Goal: Transaction & Acquisition: Purchase product/service

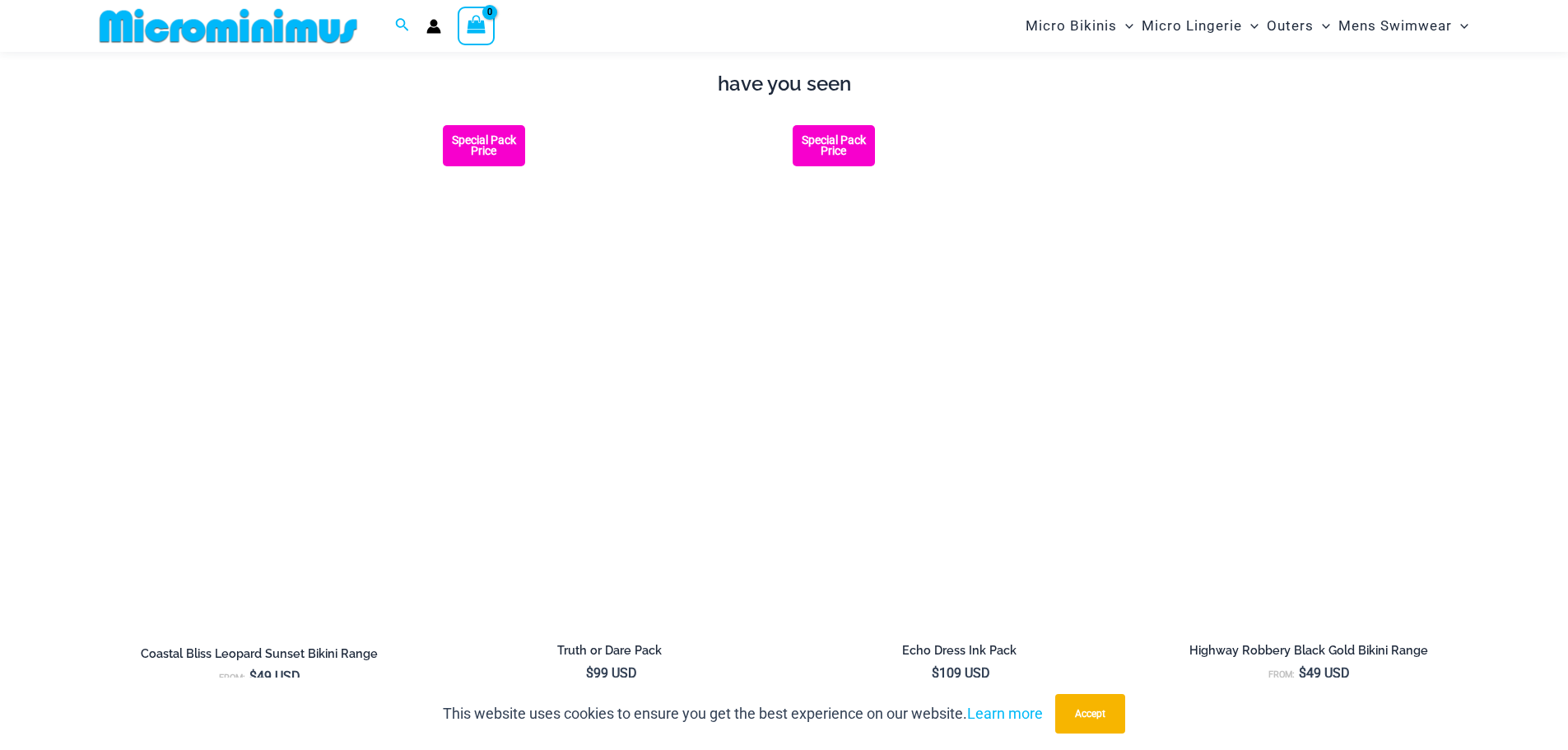
scroll to position [2128, 0]
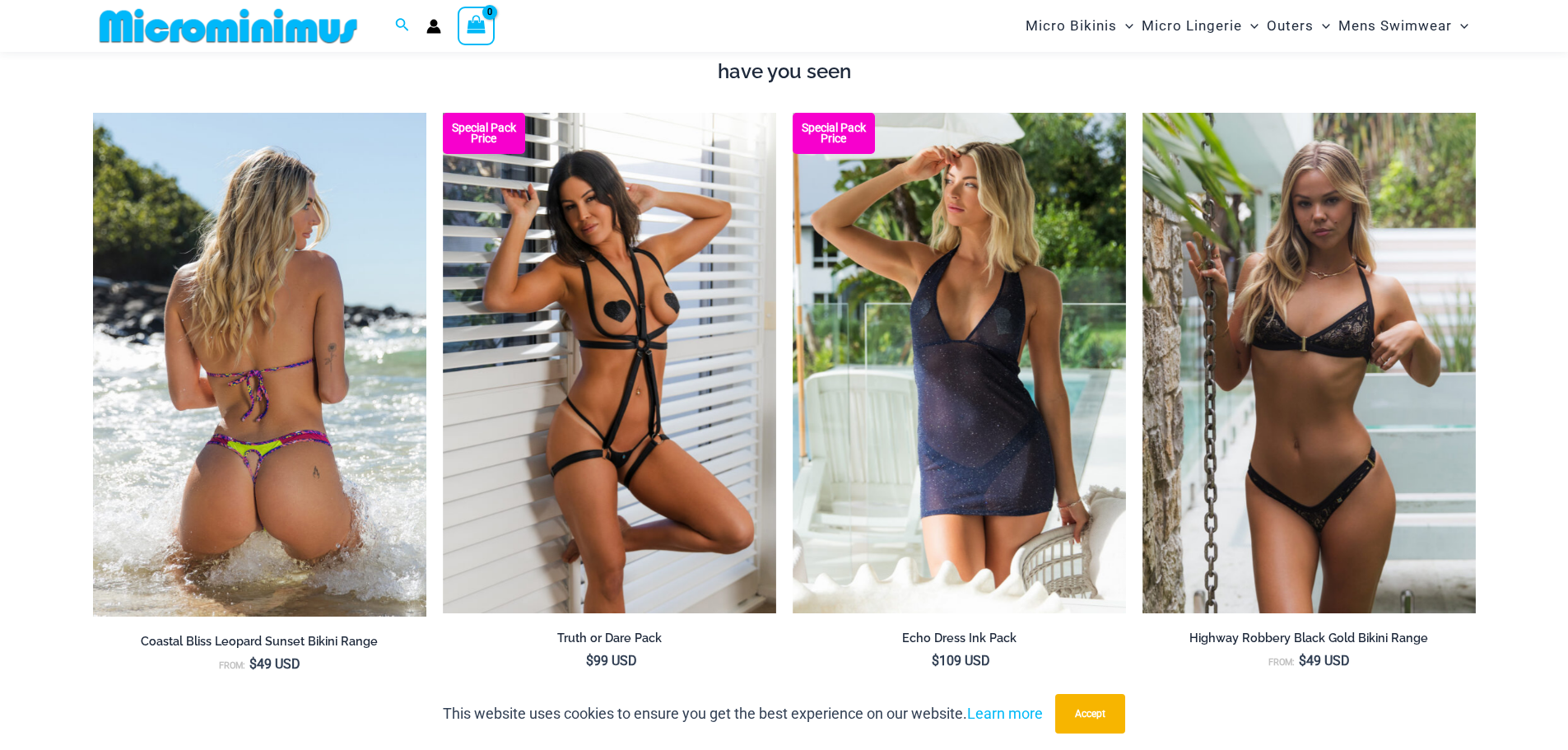
type input "**********"
click at [268, 421] on img at bounding box center [259, 364] width 334 height 504
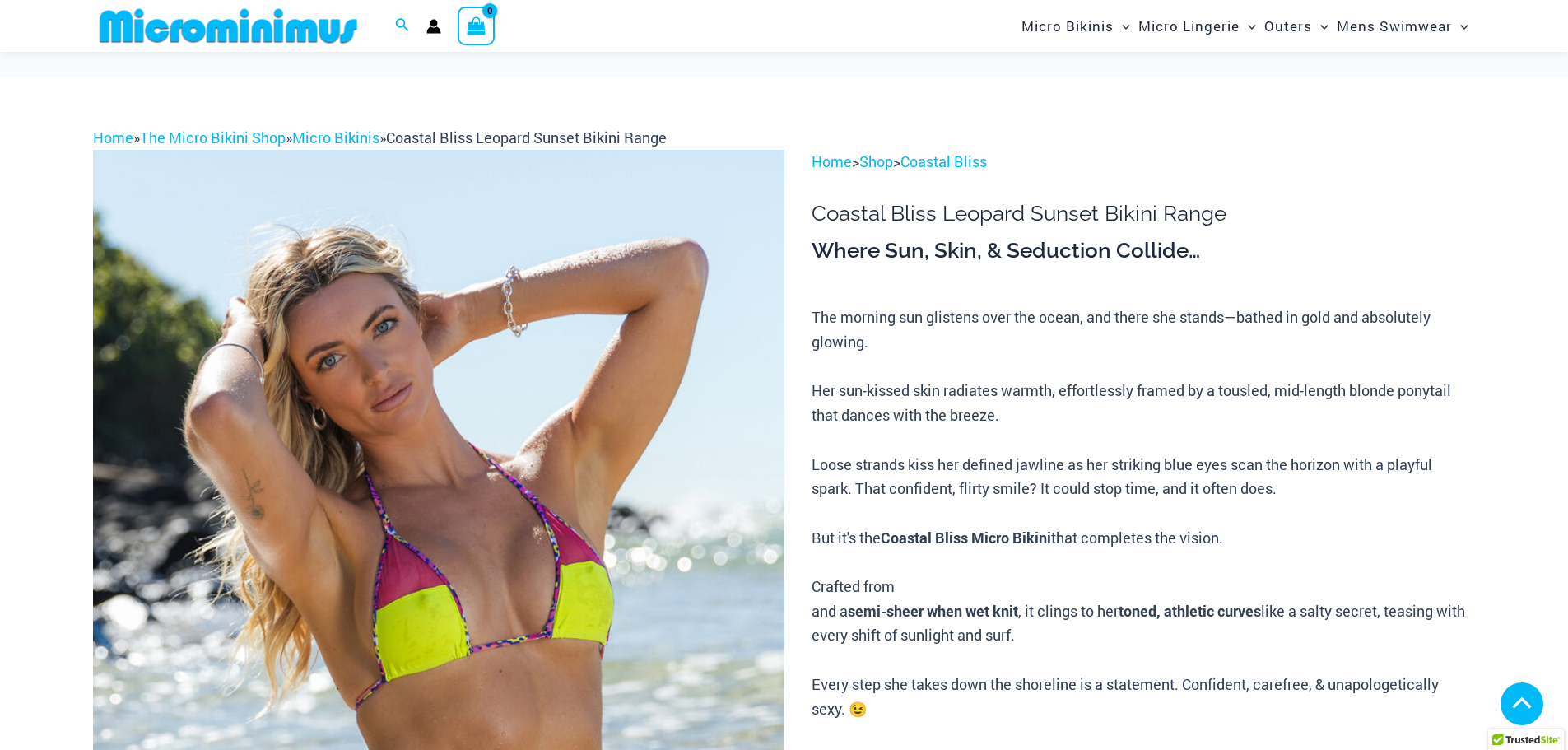
scroll to position [649, 0]
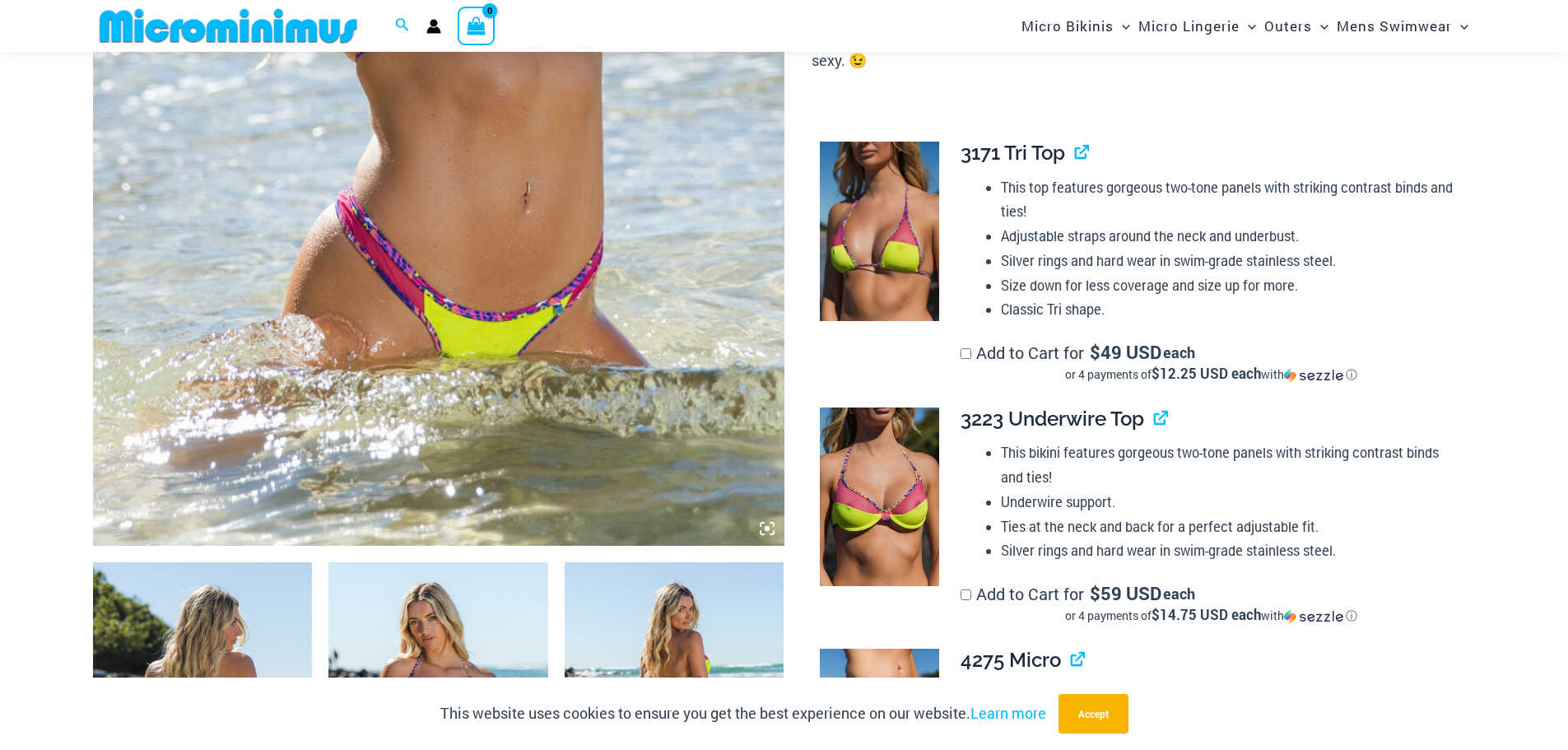
type input "**********"
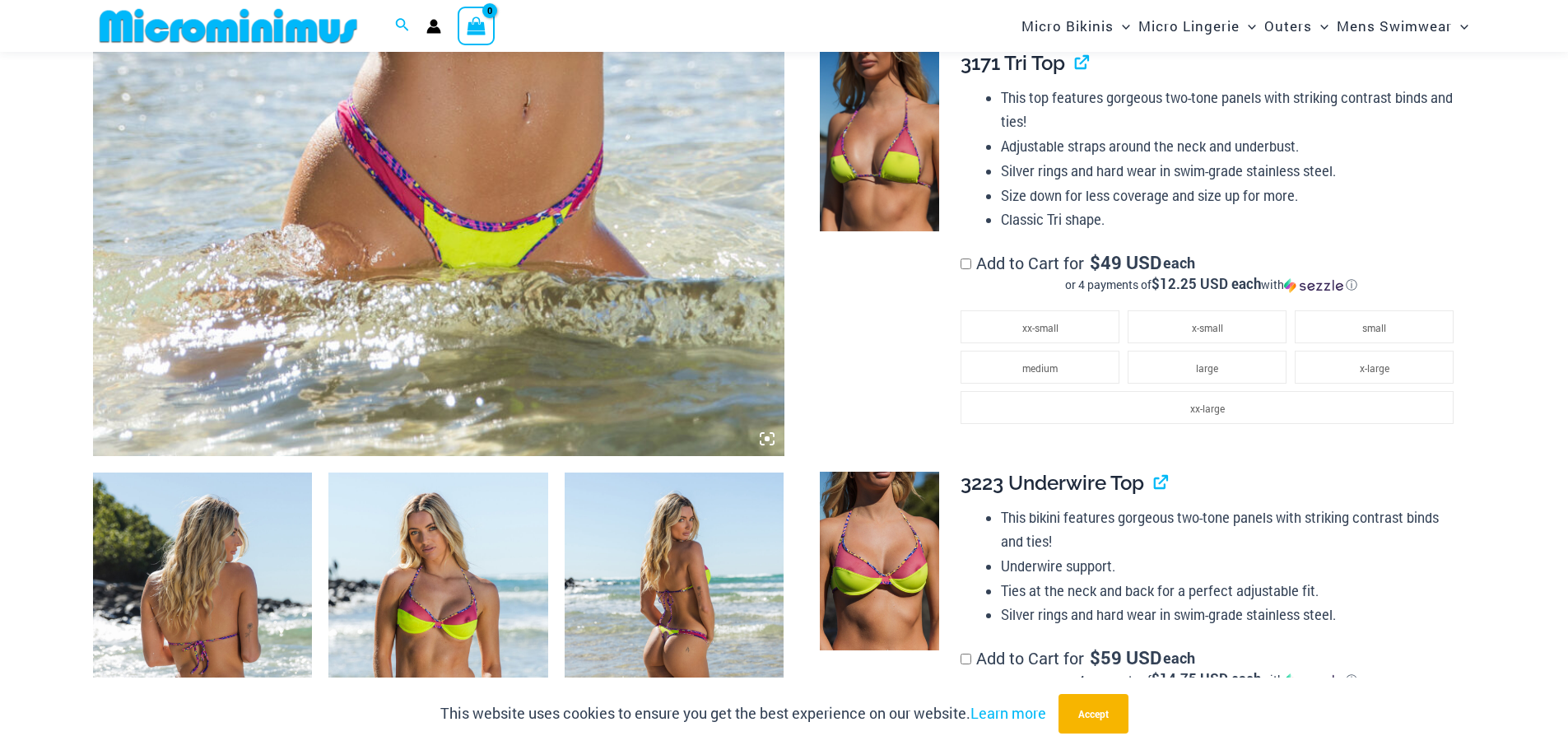
scroll to position [814, 0]
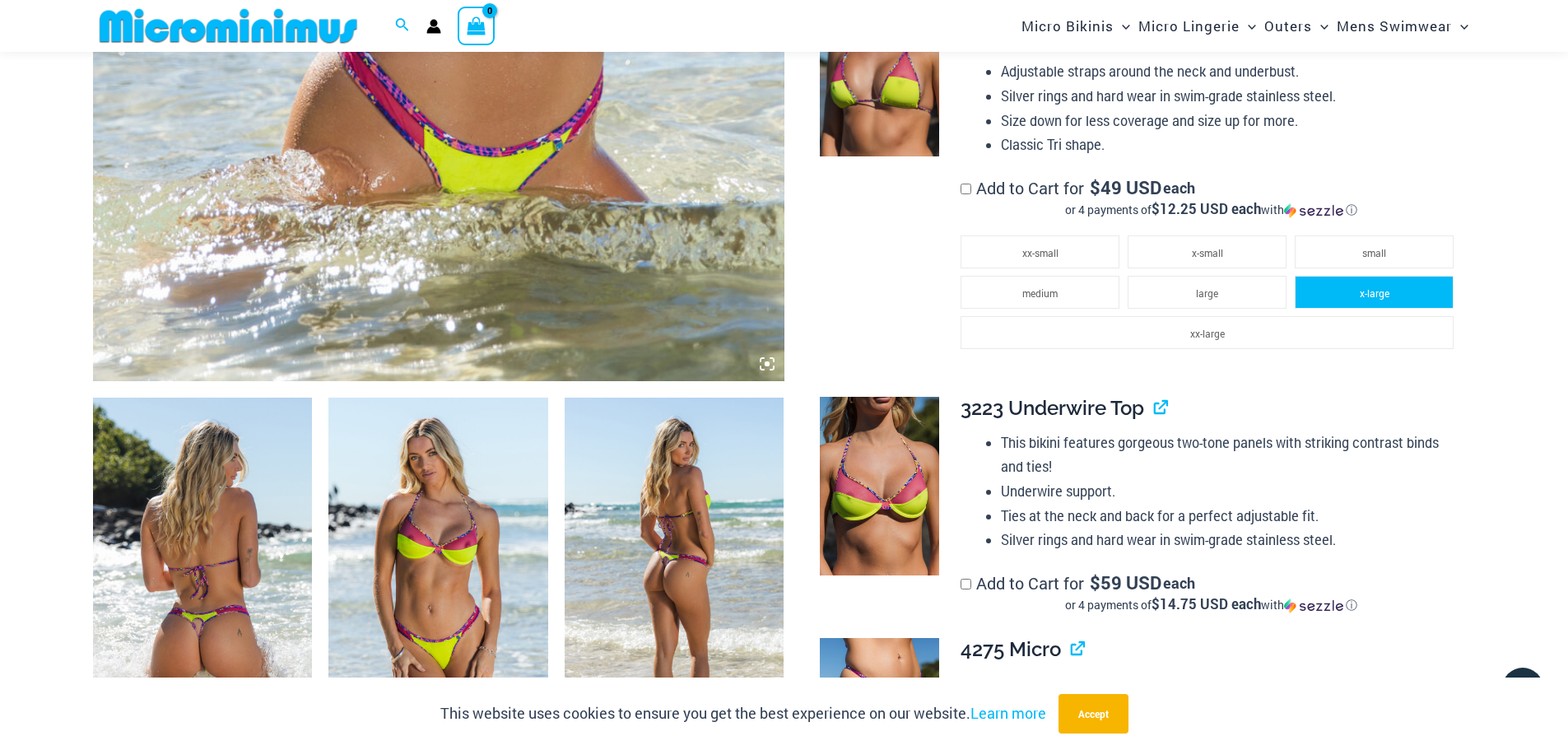
click at [1343, 276] on li "x-large" at bounding box center [1374, 293] width 159 height 33
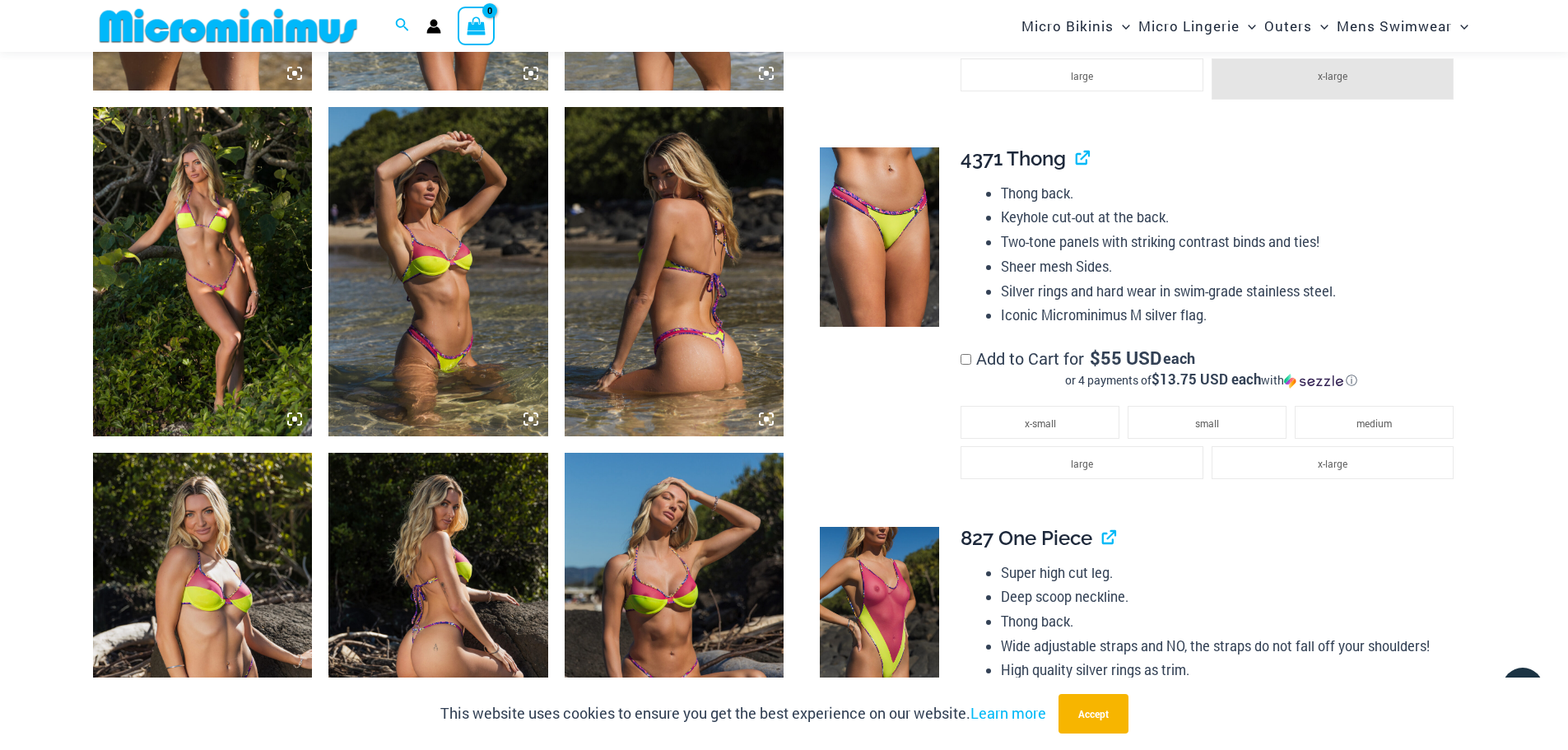
scroll to position [1802, 0]
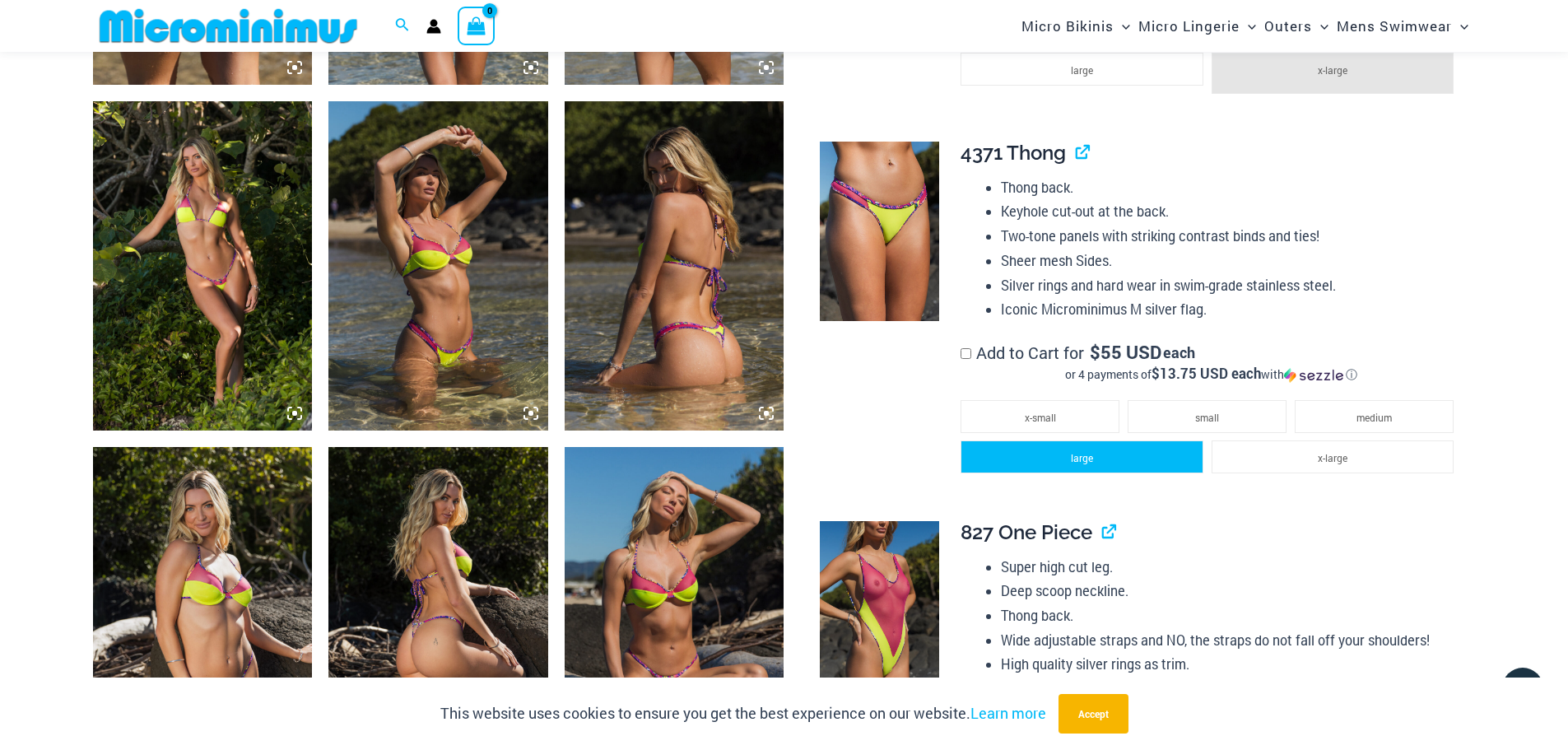
click at [1128, 441] on li "large" at bounding box center [1081, 457] width 242 height 33
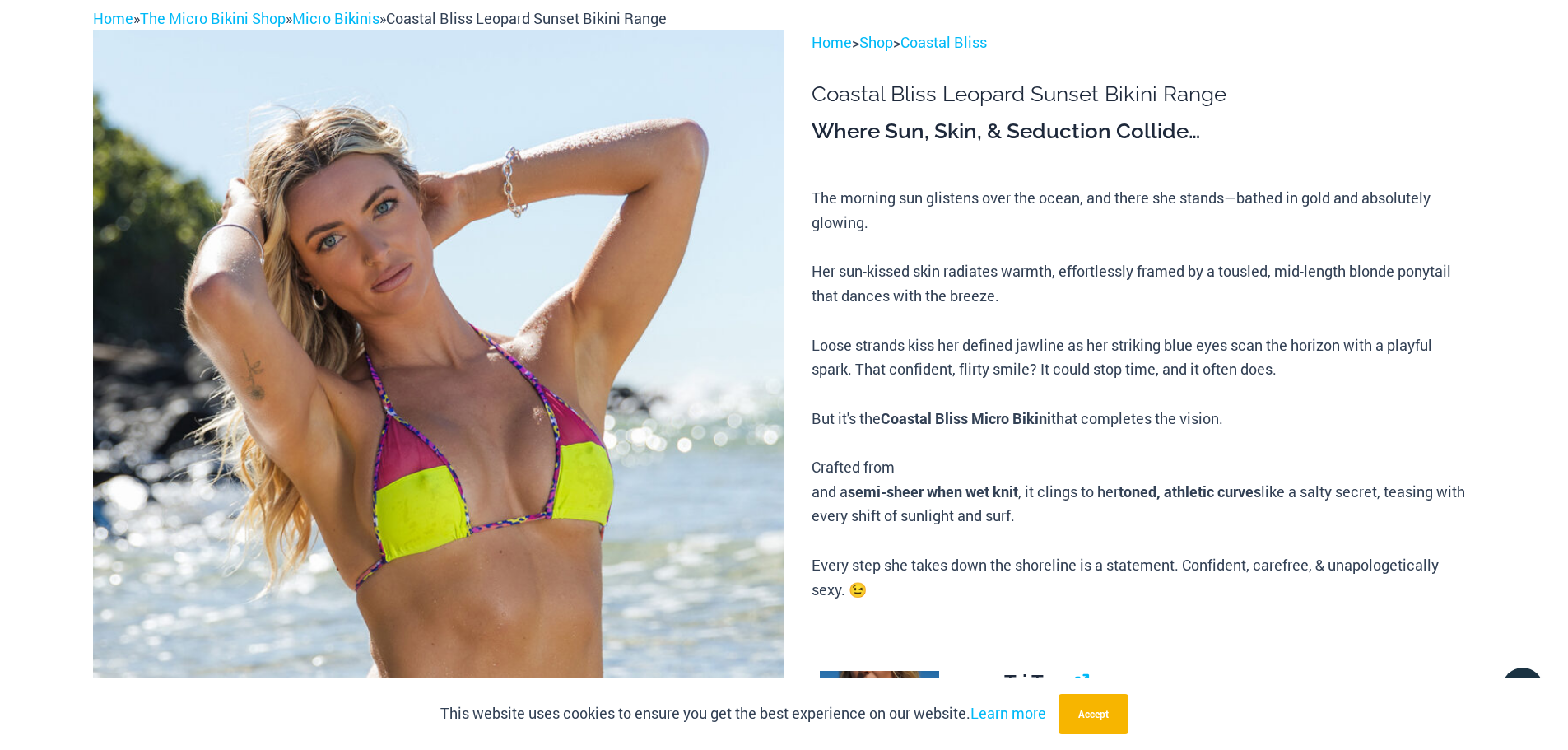
scroll to position [0, 0]
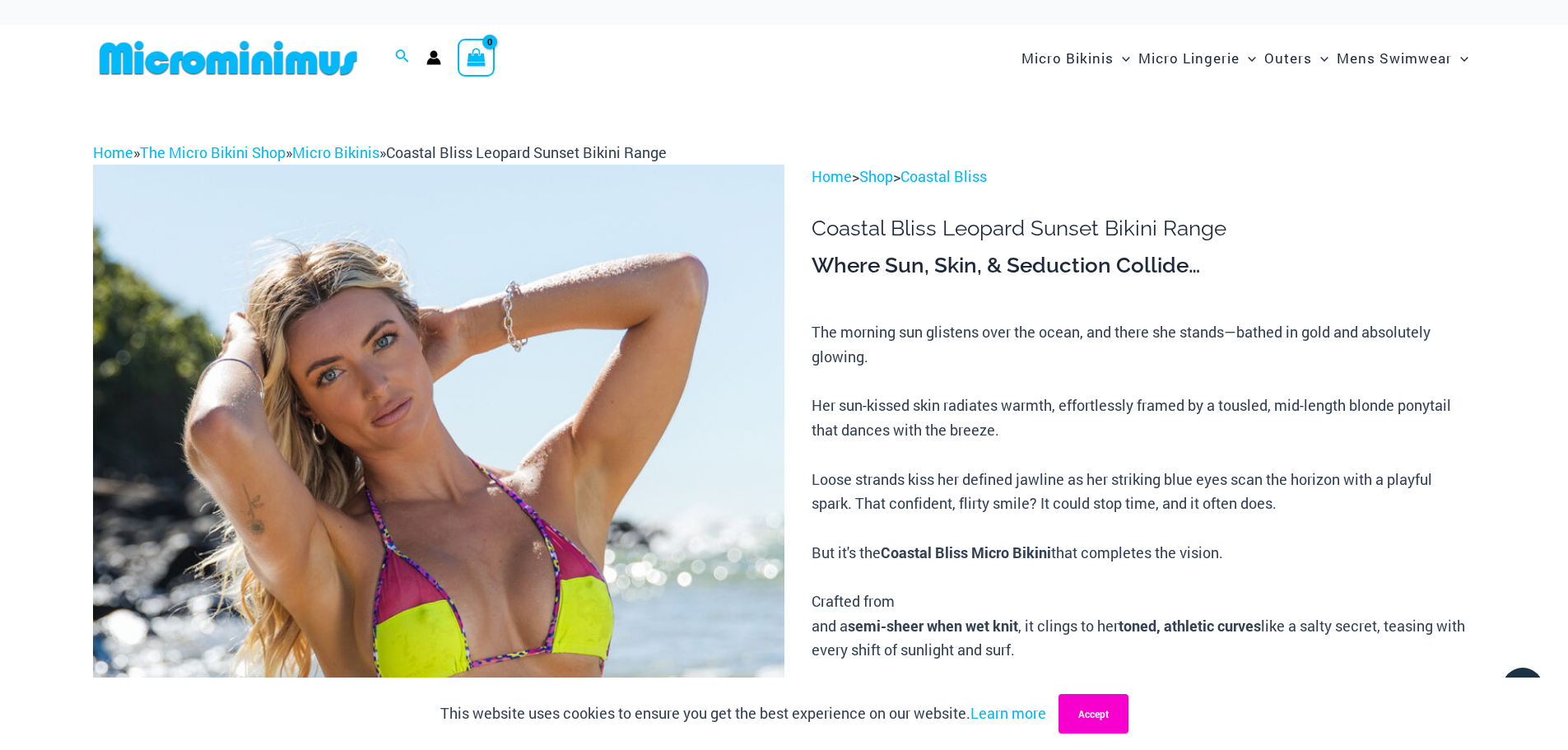
click at [1103, 714] on button "Accept" at bounding box center [1092, 714] width 69 height 39
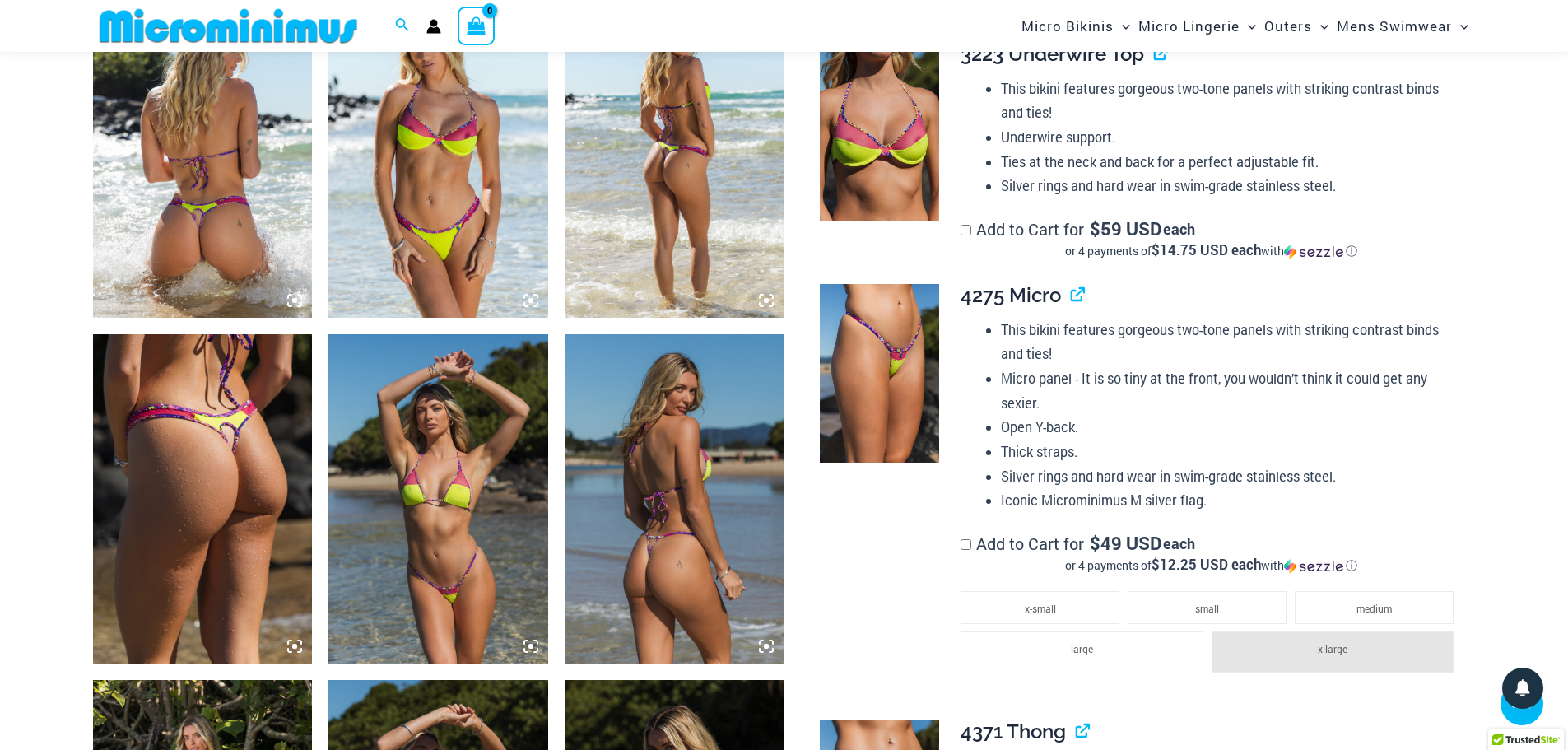
scroll to position [1467, 0]
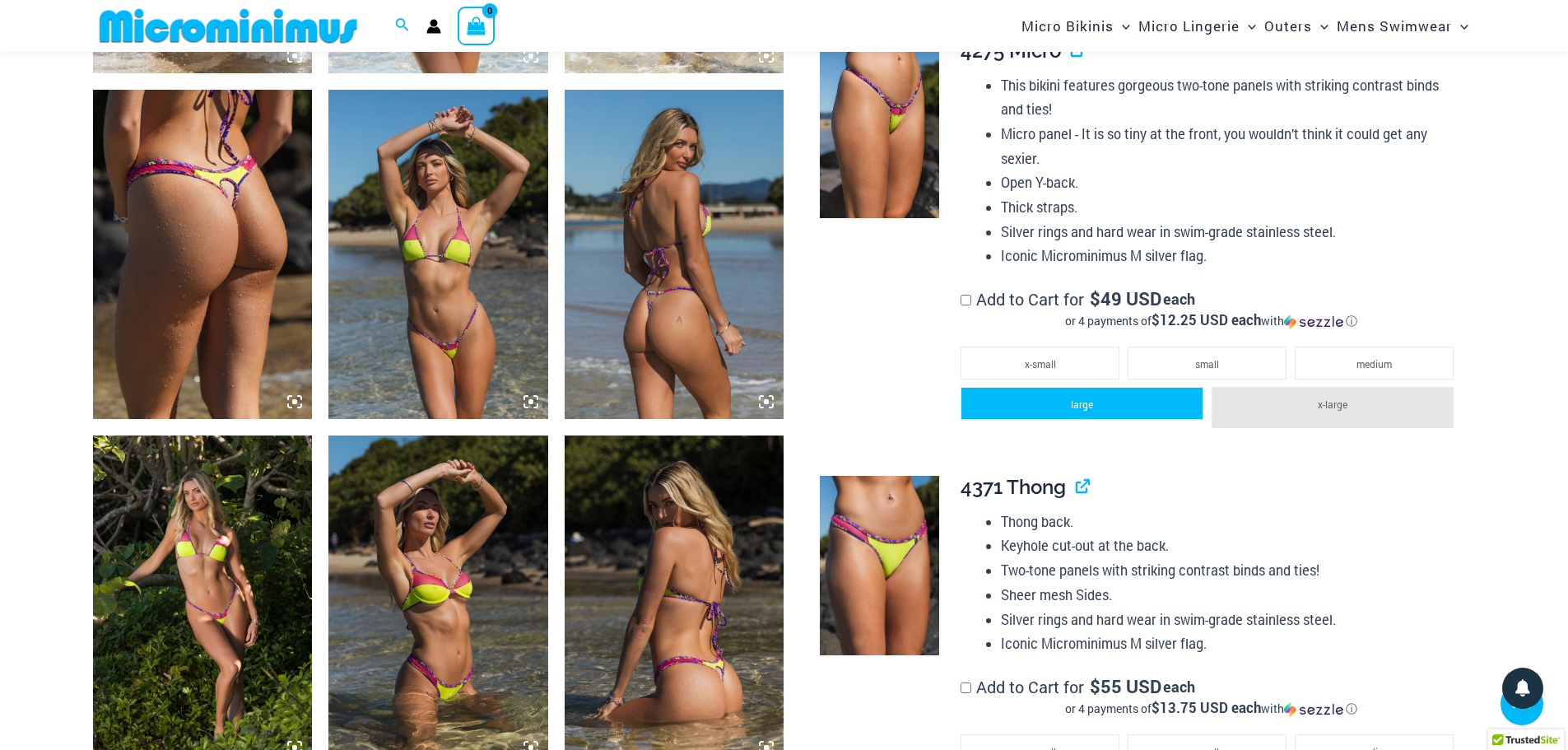
click at [1115, 387] on li "large" at bounding box center [1081, 403] width 242 height 33
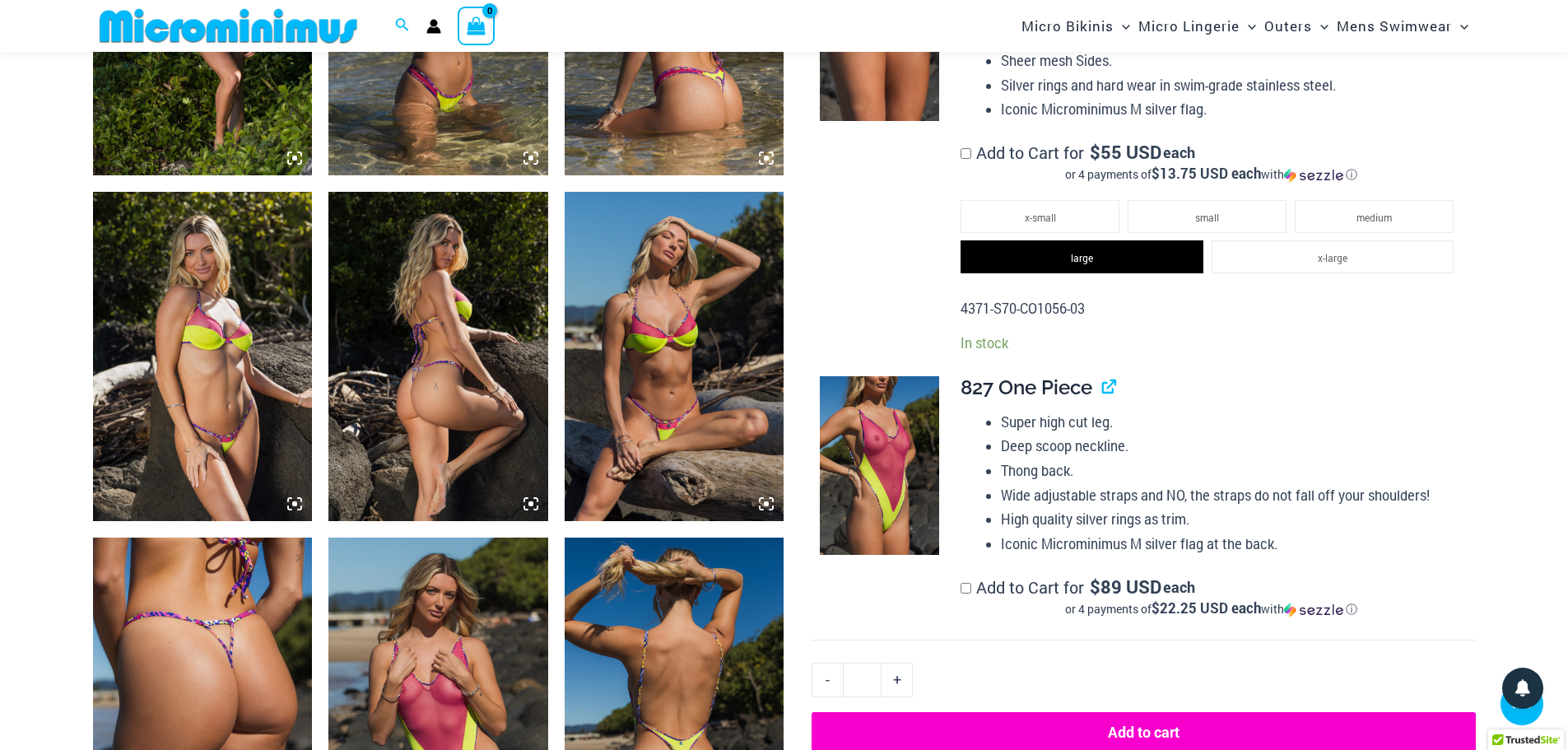
scroll to position [2537, 0]
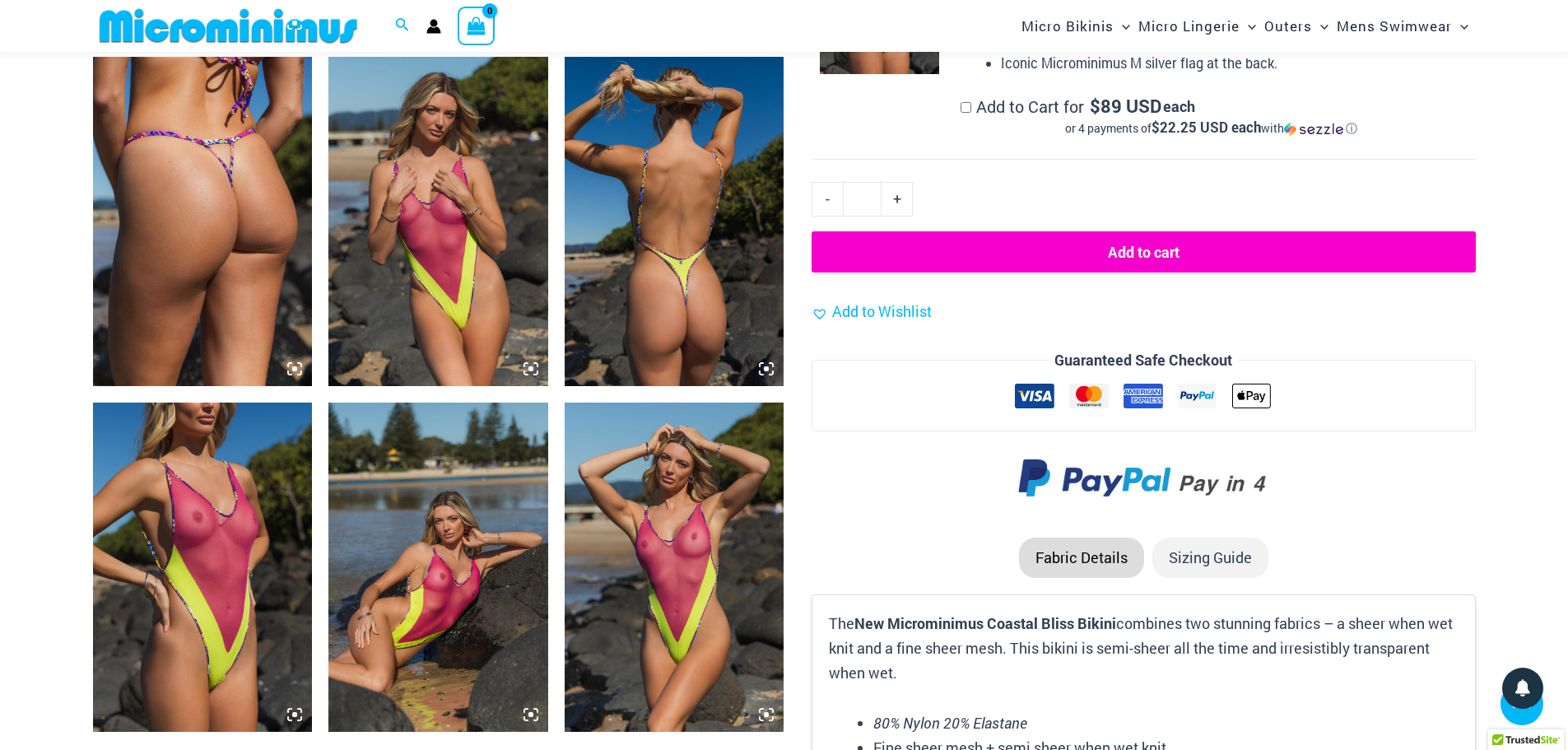
click at [1099, 231] on button "Add to cart" at bounding box center [1143, 252] width 664 height 41
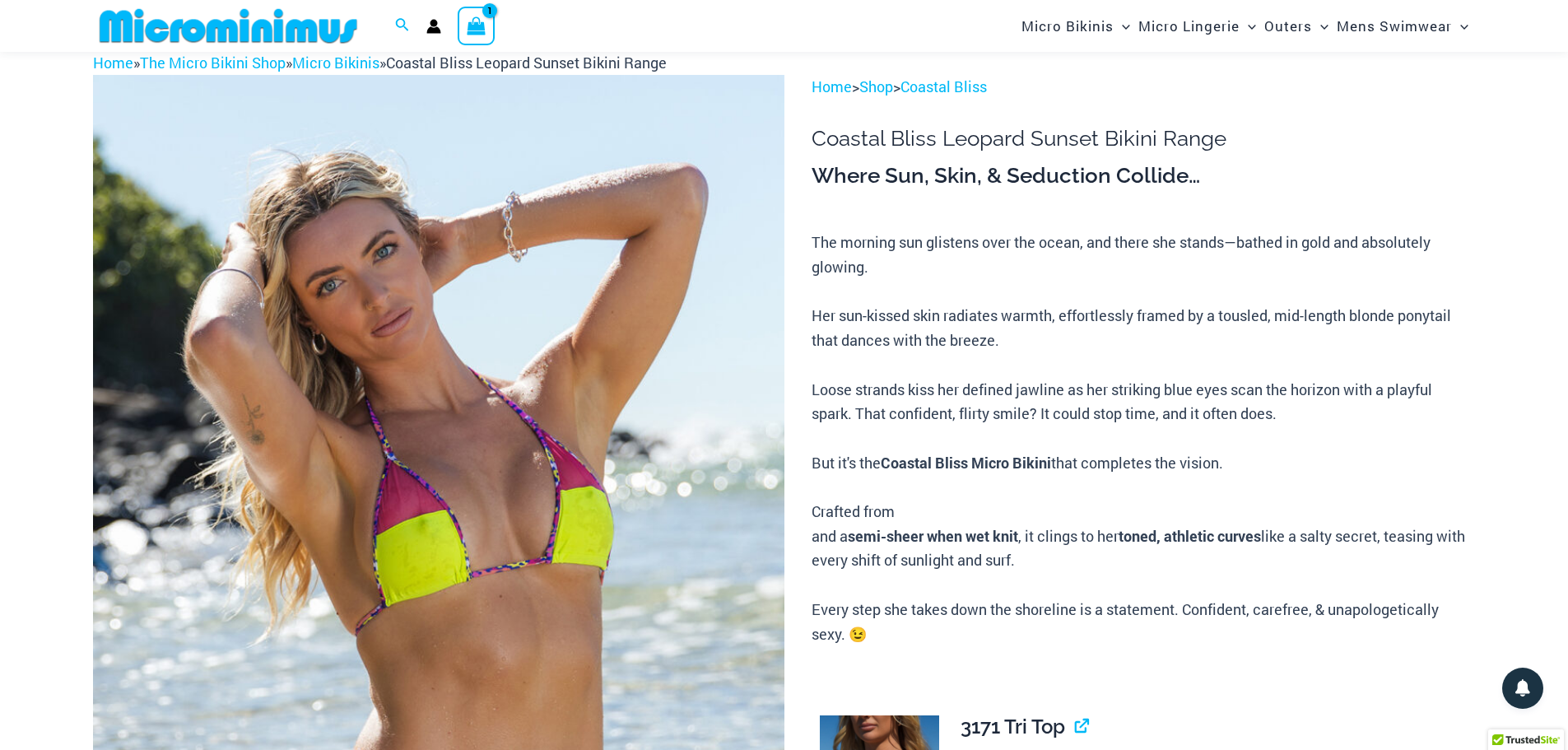
scroll to position [68, 0]
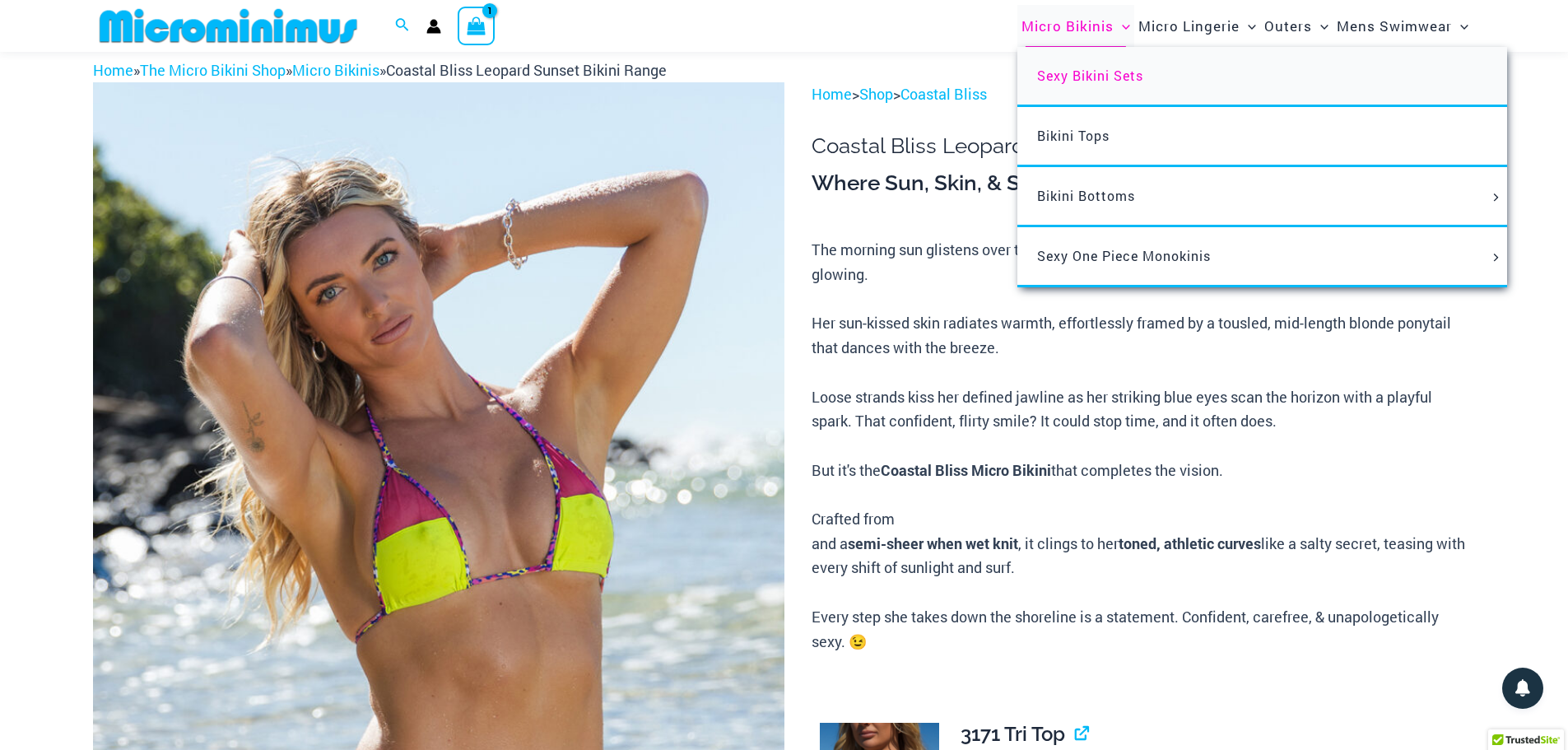
click at [1084, 73] on span "Sexy Bikini Sets" at bounding box center [1089, 75] width 106 height 18
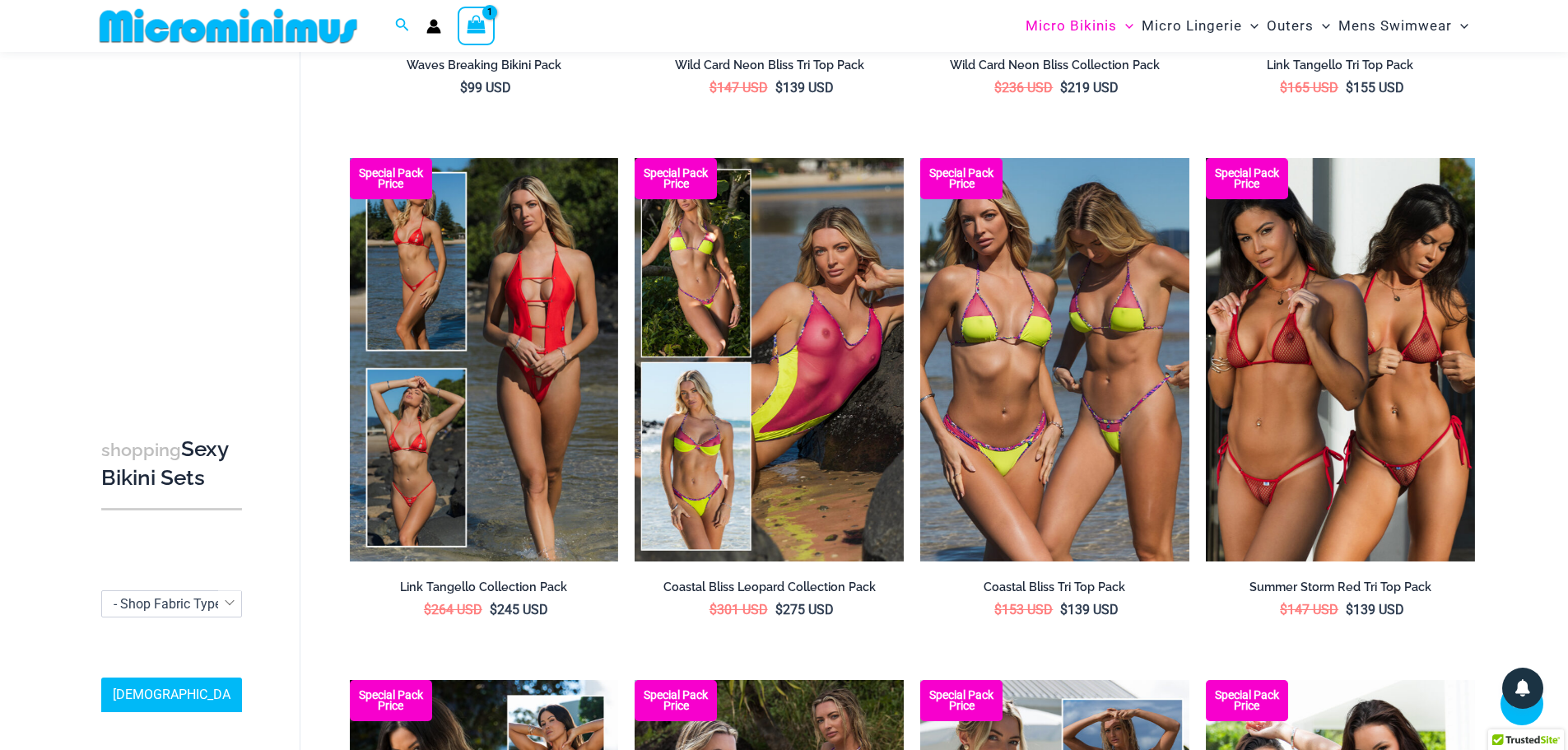
scroll to position [563, 0]
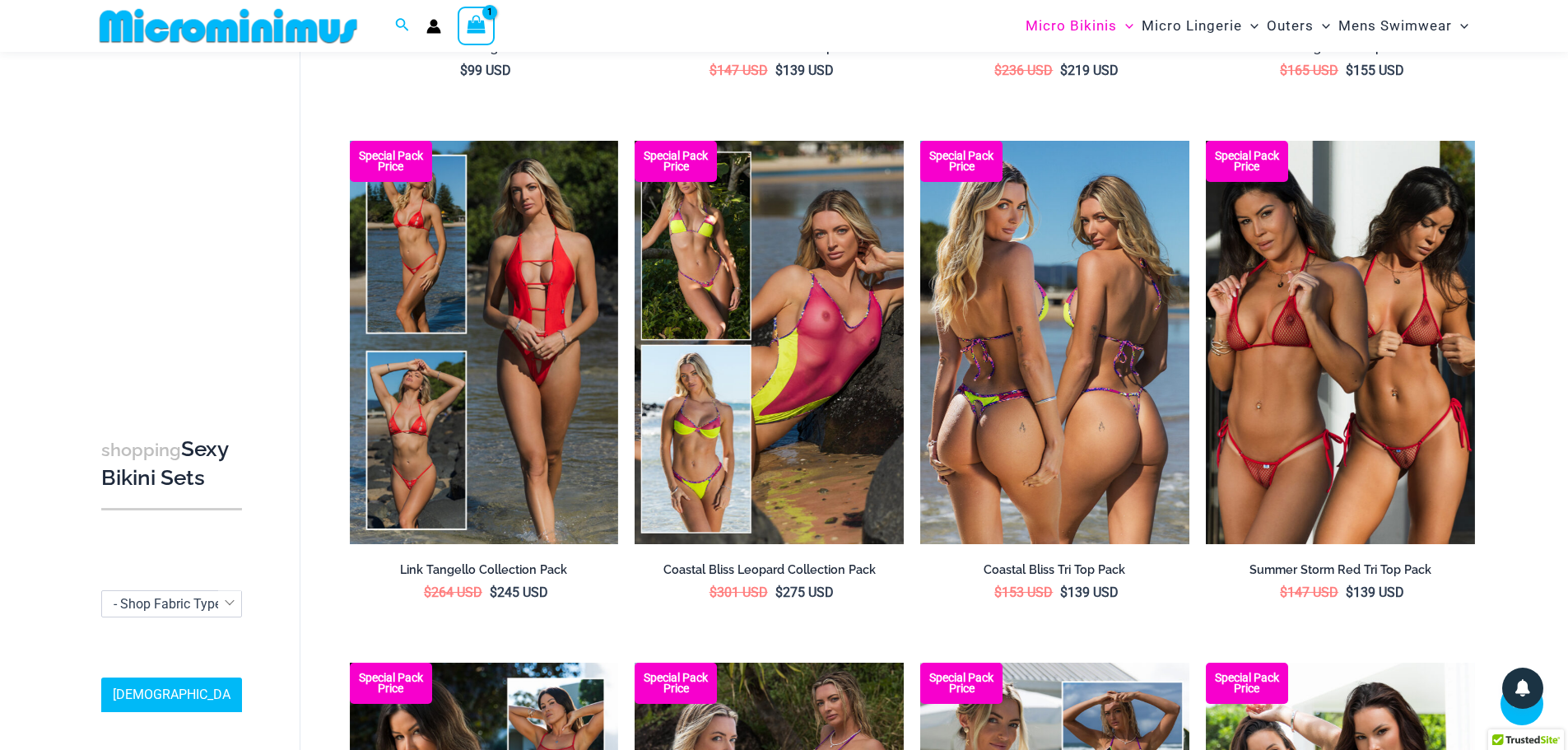
type input "**********"
click at [1013, 362] on img at bounding box center [1054, 343] width 269 height 403
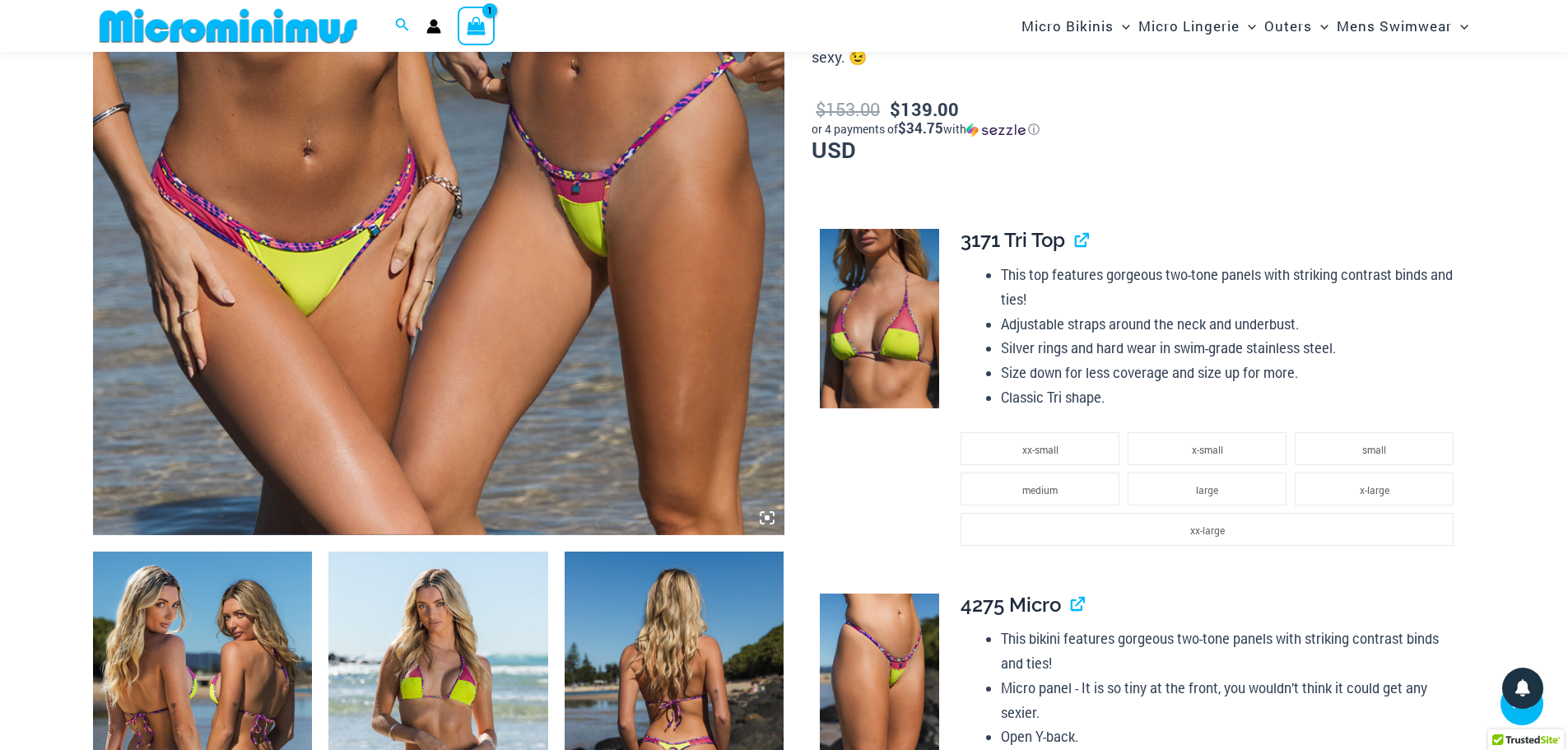
scroll to position [409, 0]
